Goal: Task Accomplishment & Management: Manage account settings

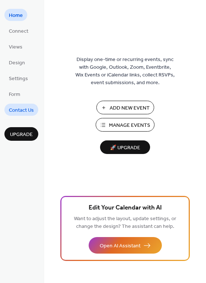
click at [17, 109] on span "Contact Us" at bounding box center [21, 111] width 25 height 8
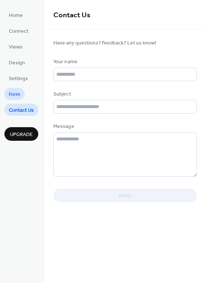
click at [13, 92] on span "Form" at bounding box center [14, 95] width 11 height 8
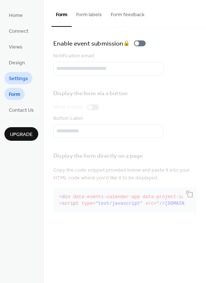
click at [13, 80] on span "Settings" at bounding box center [18, 79] width 19 height 8
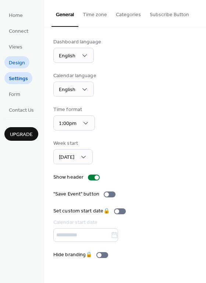
click at [12, 66] on span "Design" at bounding box center [17, 63] width 16 height 8
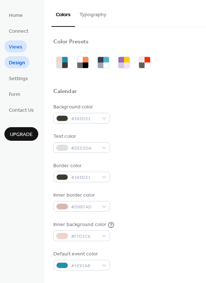
click at [15, 42] on link "Views" at bounding box center [15, 46] width 22 height 12
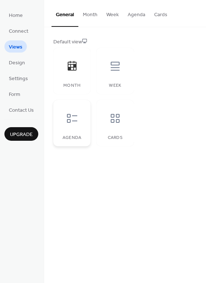
click at [78, 134] on div "Agenda" at bounding box center [71, 123] width 37 height 46
click at [122, 77] on div at bounding box center [115, 66] width 22 height 22
click at [77, 123] on icon at bounding box center [72, 118] width 12 height 12
click at [14, 34] on span "Connect" at bounding box center [18, 32] width 19 height 8
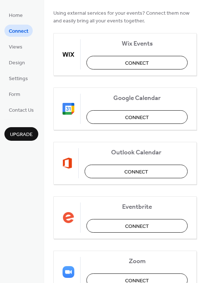
scroll to position [73, 0]
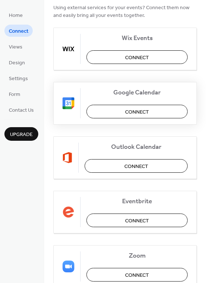
click at [129, 112] on span "Connect" at bounding box center [137, 112] width 24 height 8
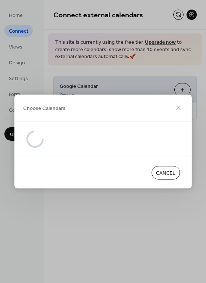
scroll to position [0, 0]
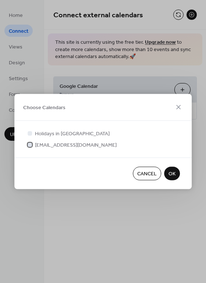
click at [30, 146] on div at bounding box center [30, 144] width 4 height 4
click at [170, 173] on span "OK" at bounding box center [171, 174] width 7 height 8
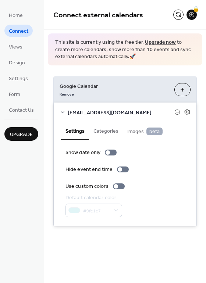
click at [94, 132] on button "Categories" at bounding box center [106, 130] width 34 height 17
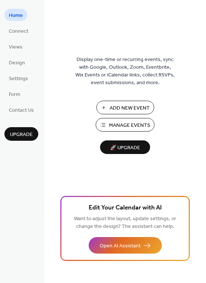
click at [115, 122] on span "Manage Events" at bounding box center [129, 126] width 41 height 8
click at [24, 30] on span "Connect" at bounding box center [18, 32] width 19 height 8
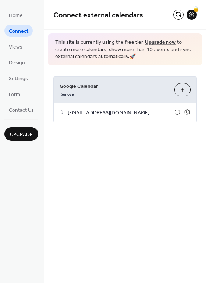
click at [127, 114] on span "[EMAIL_ADDRESS][DOMAIN_NAME]" at bounding box center [121, 113] width 107 height 8
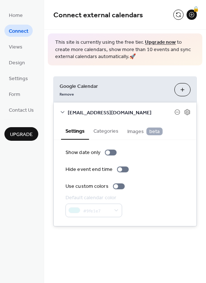
click at [104, 129] on button "Categories" at bounding box center [106, 130] width 34 height 17
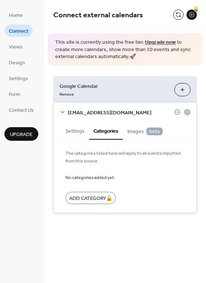
click at [133, 131] on span "Images beta" at bounding box center [144, 131] width 35 height 8
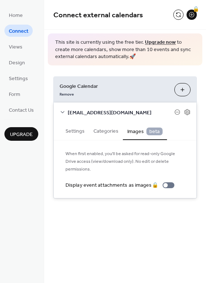
click at [96, 131] on button "Categories" at bounding box center [106, 130] width 34 height 17
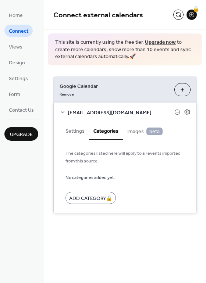
click at [68, 131] on button "Settings" at bounding box center [75, 130] width 28 height 17
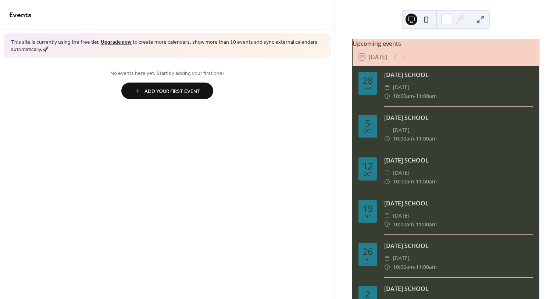
click at [425, 19] on button at bounding box center [426, 20] width 12 height 12
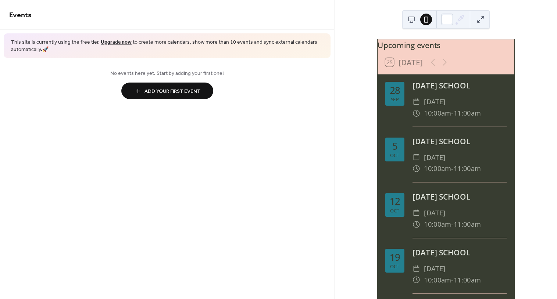
click at [410, 18] on button at bounding box center [411, 20] width 12 height 12
